Goal: Information Seeking & Learning: Check status

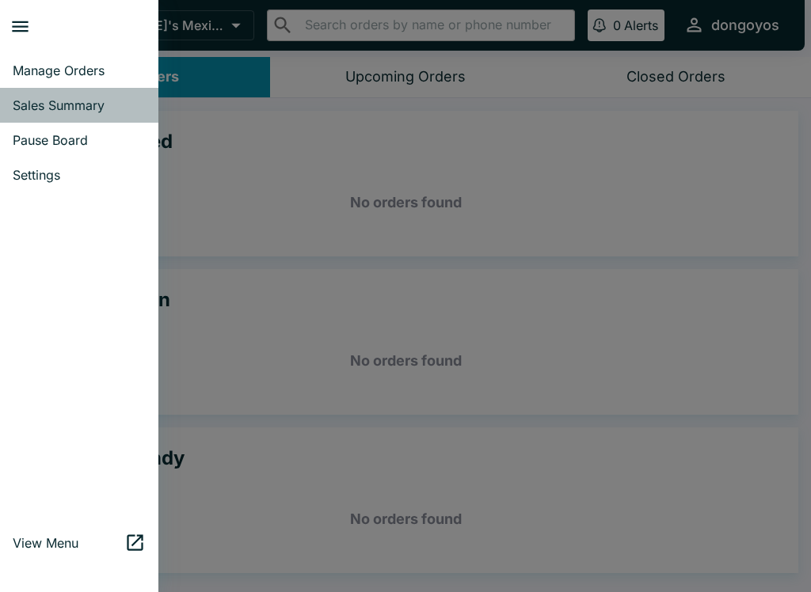
click at [64, 106] on span "Sales Summary" at bounding box center [79, 105] width 133 height 16
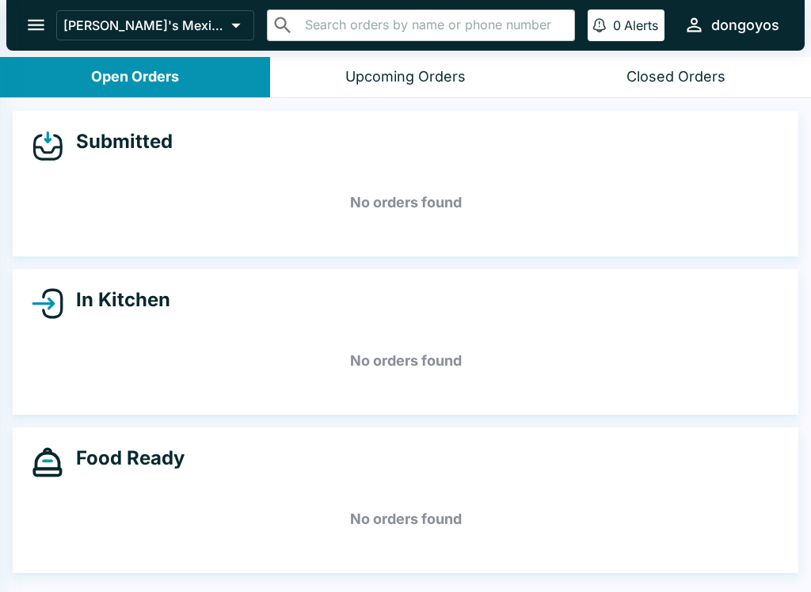
select select "03:00"
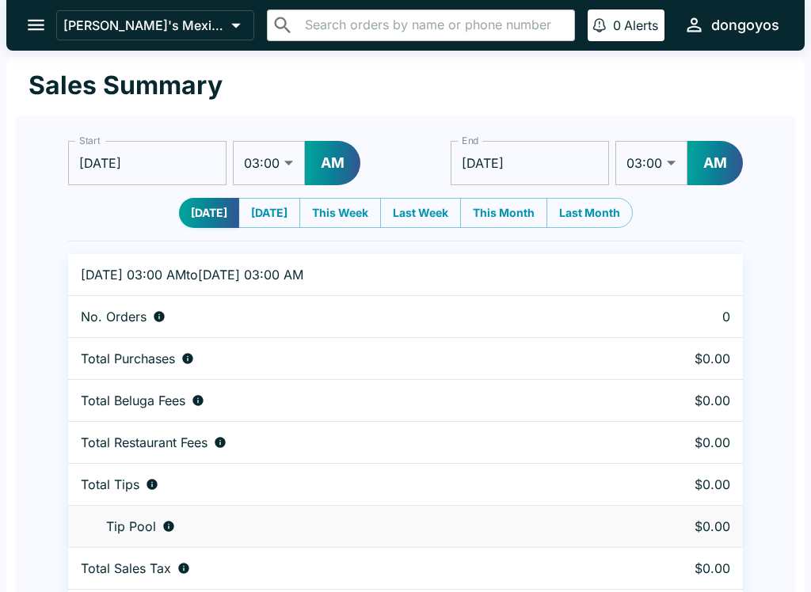
click at [263, 224] on button "[DATE]" at bounding box center [269, 213] width 62 height 30
type input "[DATE]"
click at [187, 219] on button "[DATE]" at bounding box center [210, 213] width 62 height 30
type input "[DATE]"
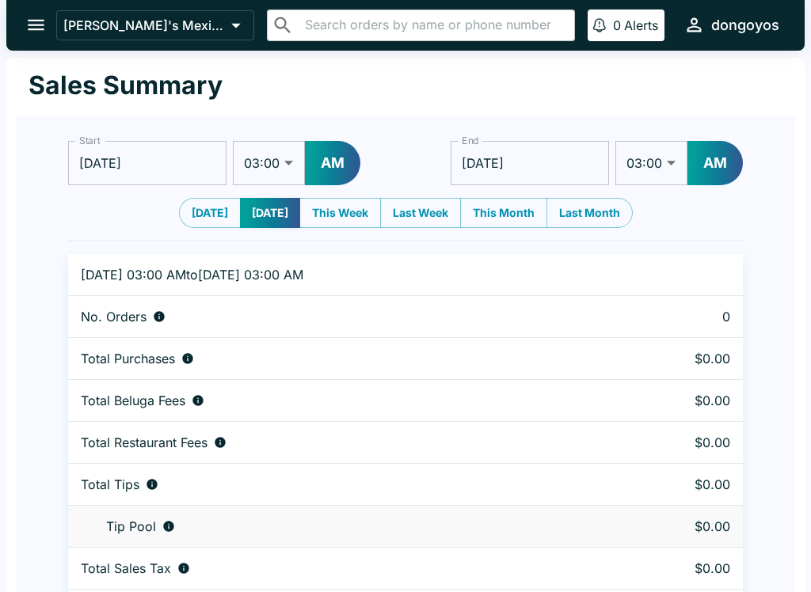
type input "[DATE]"
click at [265, 217] on button "[DATE]" at bounding box center [269, 213] width 62 height 30
type input "[DATE]"
click at [36, 16] on icon "open drawer" at bounding box center [35, 24] width 21 height 21
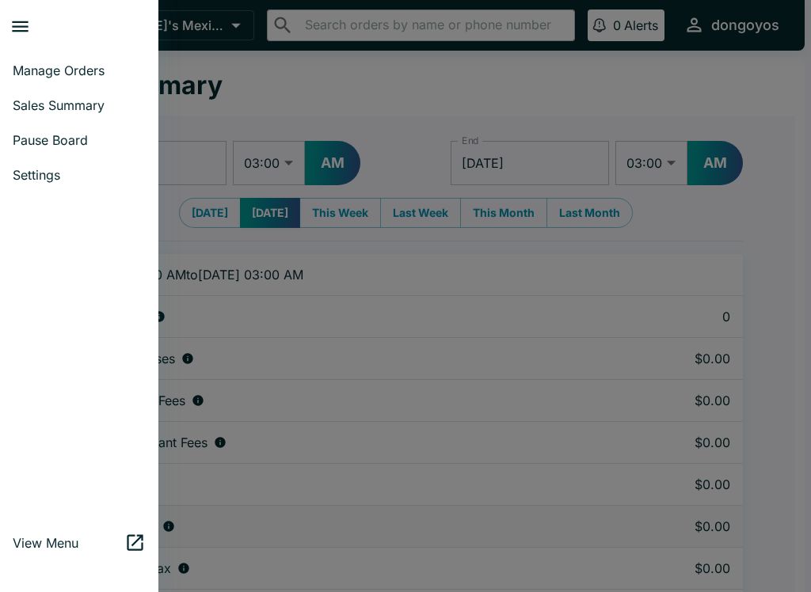
click at [42, 74] on span "Manage Orders" at bounding box center [79, 71] width 133 height 16
